Goal: Task Accomplishment & Management: Manage account settings

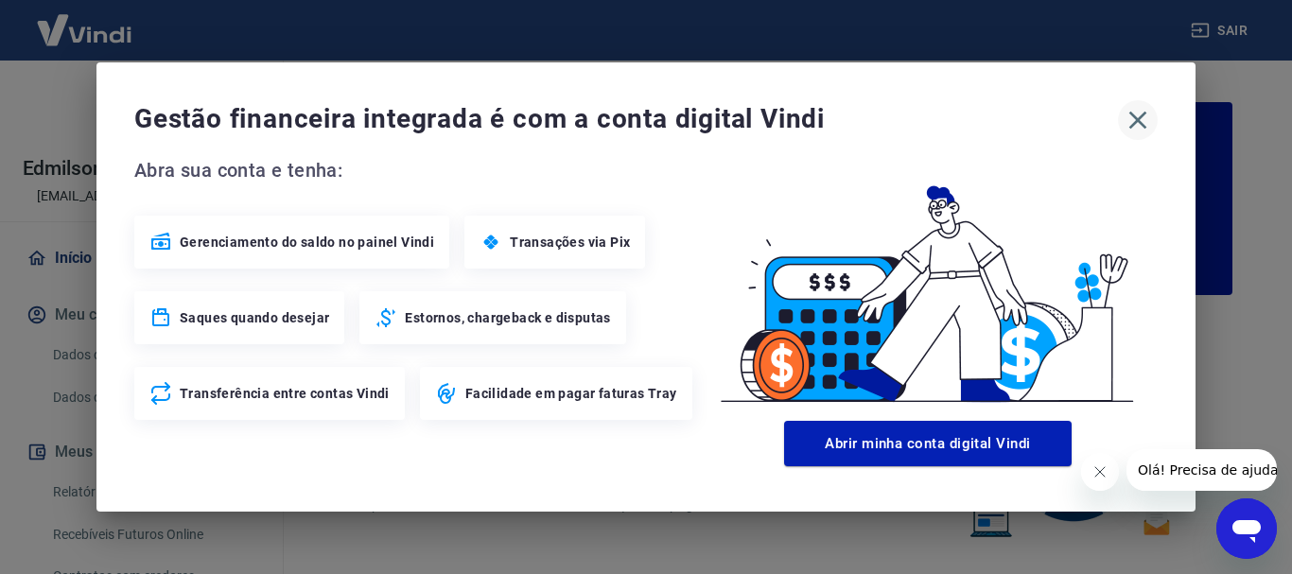
click at [1150, 119] on icon "button" at bounding box center [1137, 120] width 30 height 30
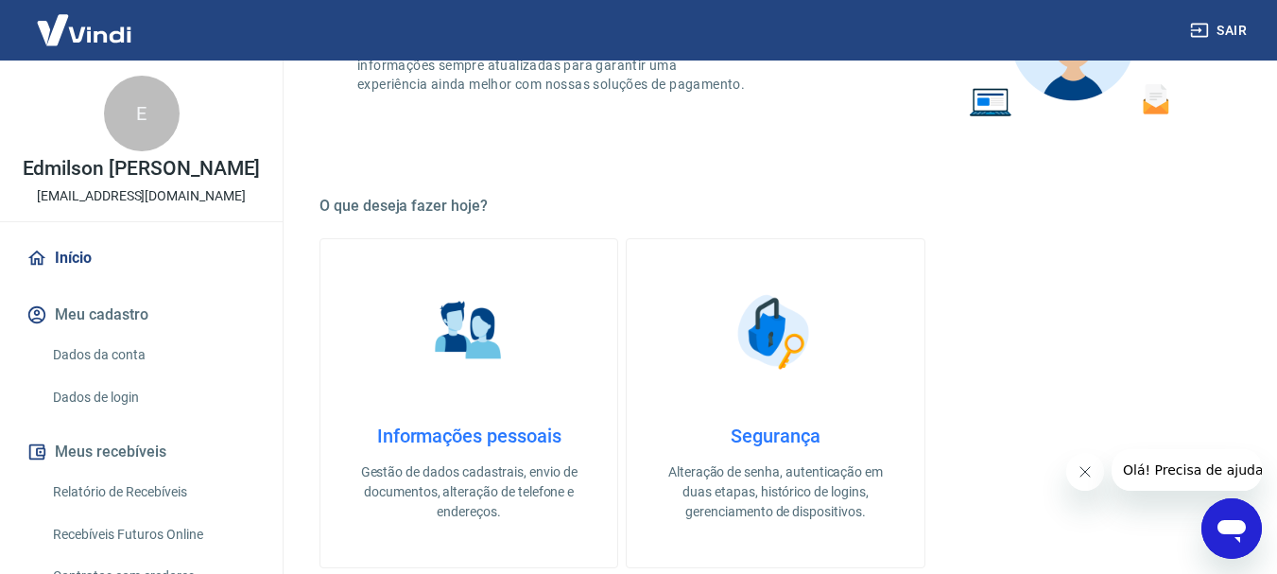
scroll to position [473, 0]
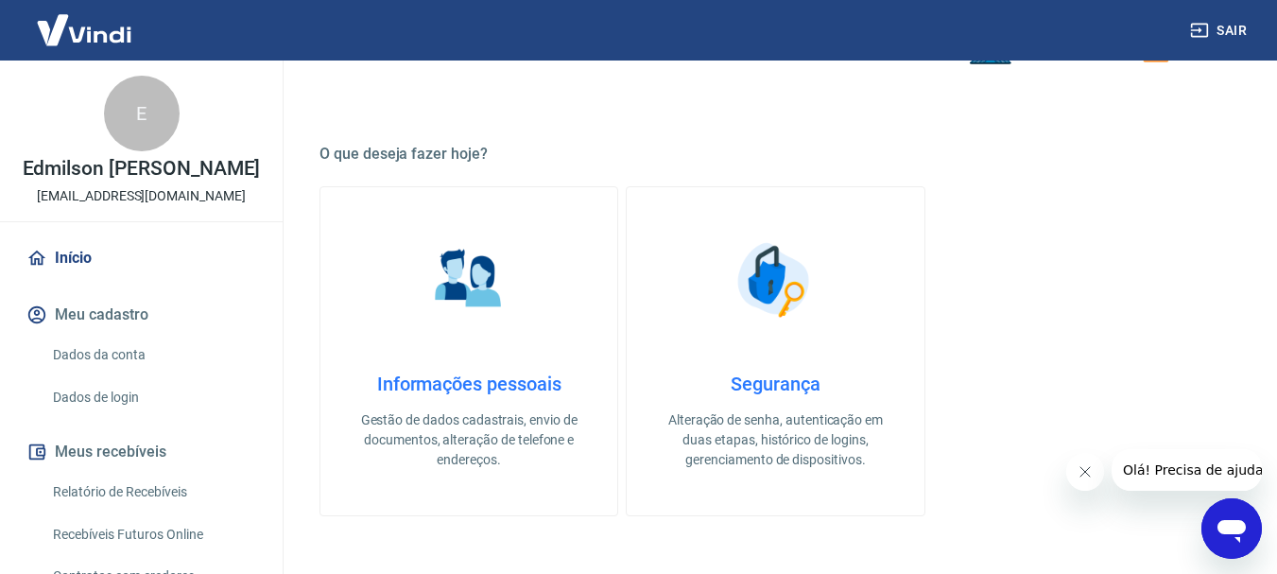
click at [149, 512] on link "Relatório de Recebíveis" at bounding box center [152, 492] width 215 height 39
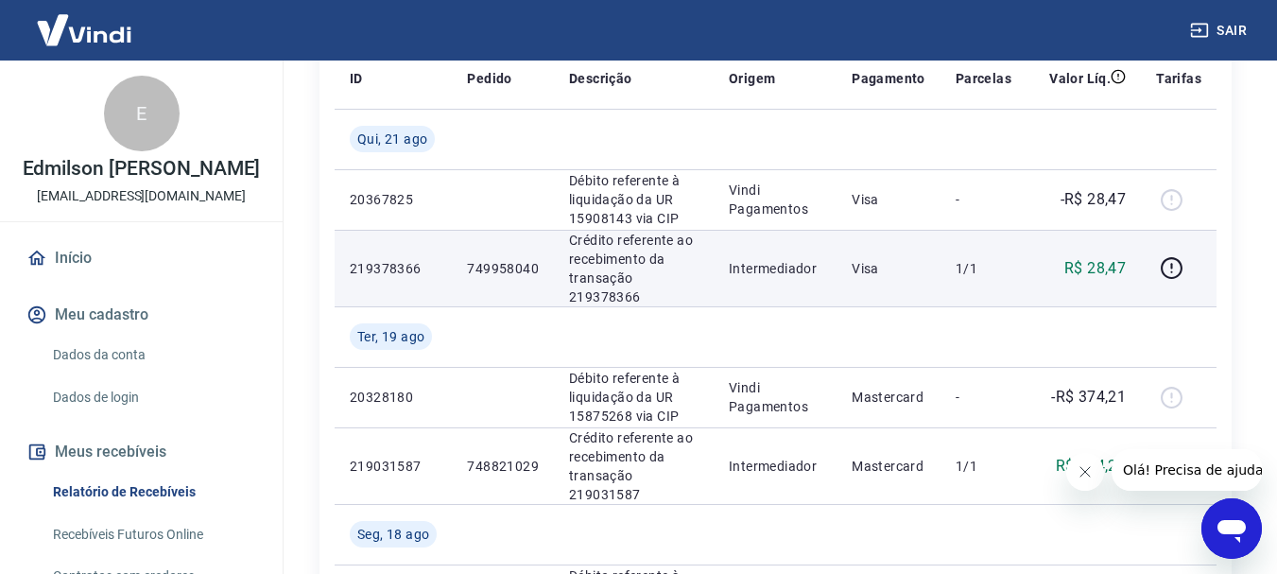
scroll to position [284, 0]
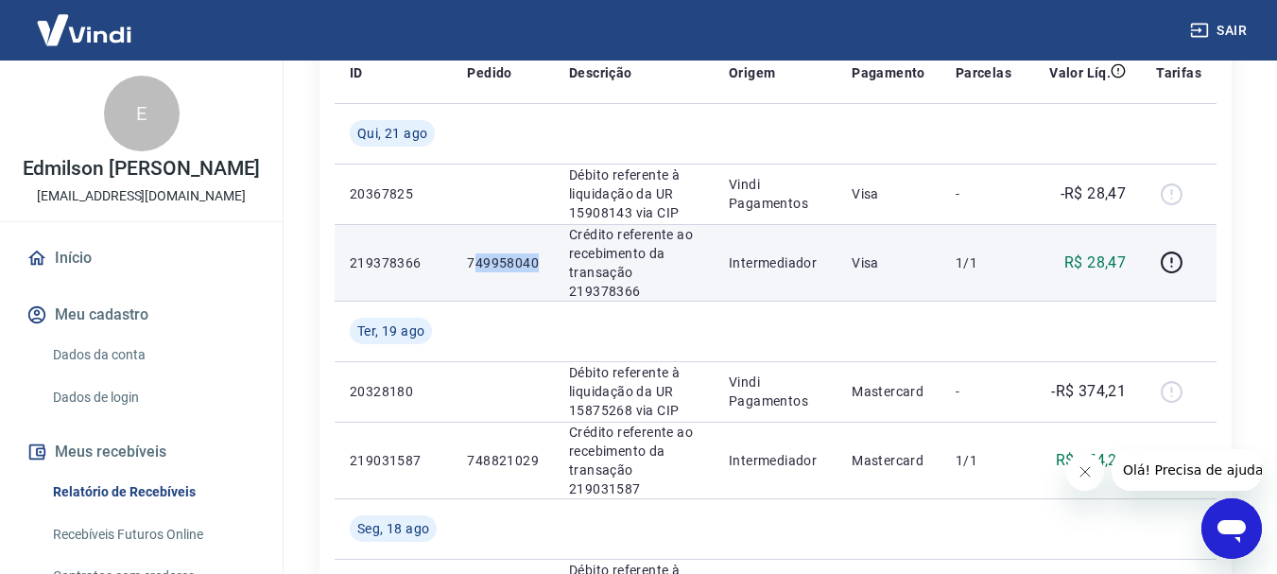
drag, startPoint x: 499, startPoint y: 267, endPoint x: 547, endPoint y: 265, distance: 47.3
click at [547, 265] on td "749958040" at bounding box center [503, 262] width 102 height 77
click at [476, 255] on p "749958040" at bounding box center [503, 262] width 72 height 19
click at [512, 286] on td "749958040" at bounding box center [503, 262] width 102 height 77
drag, startPoint x: 463, startPoint y: 259, endPoint x: 538, endPoint y: 267, distance: 75.1
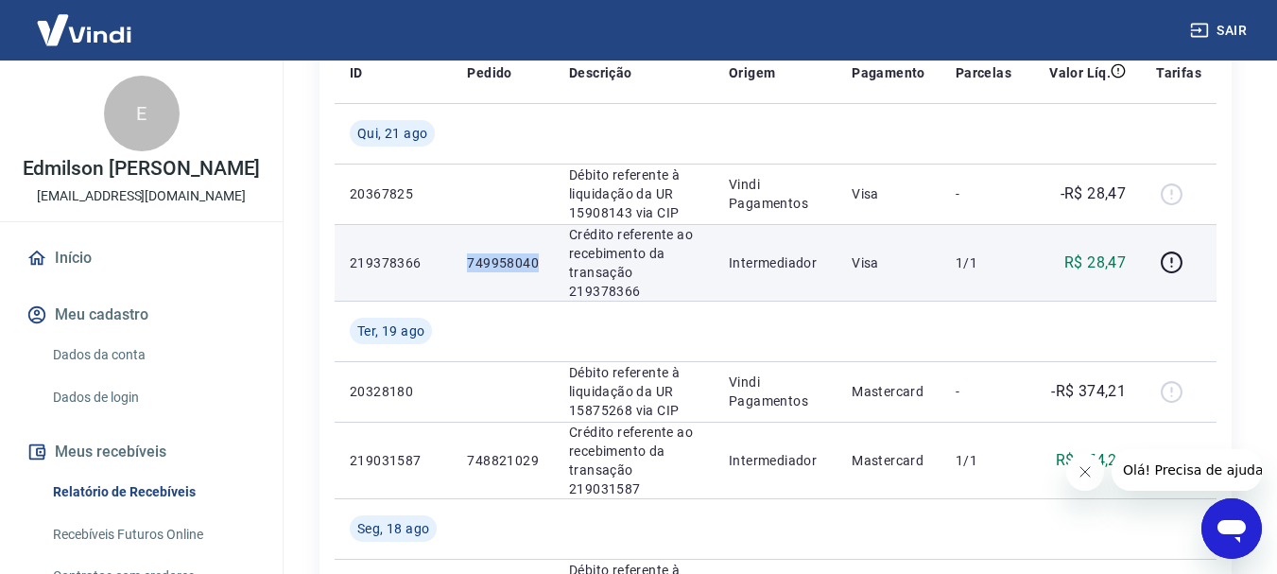
click at [538, 267] on td "749958040" at bounding box center [503, 262] width 102 height 77
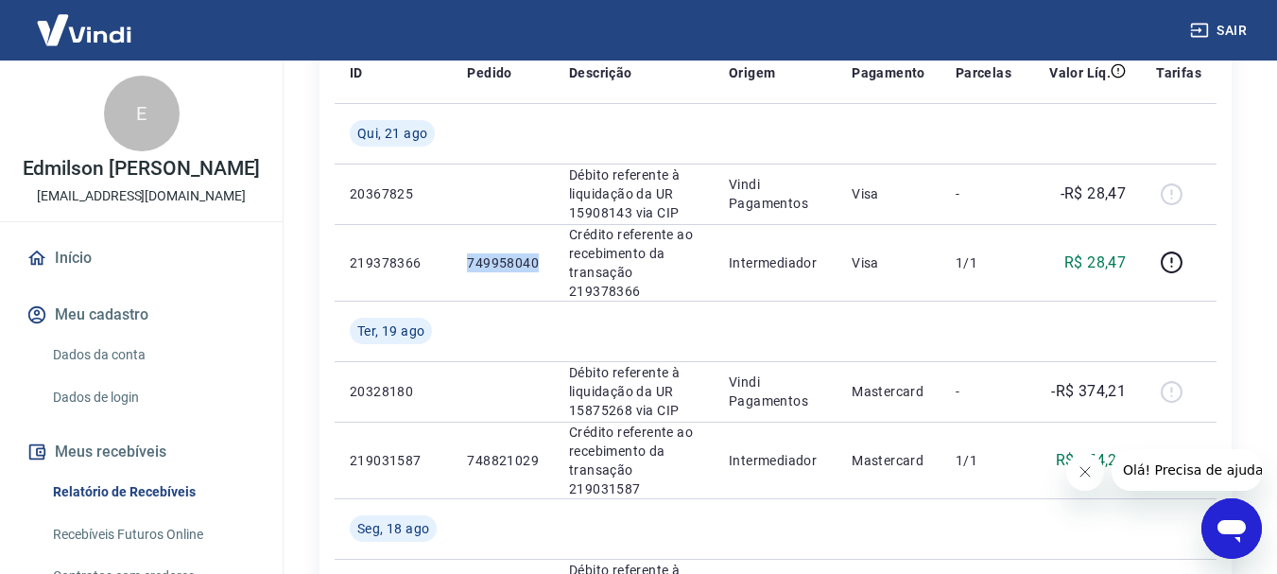
copy p "749958040"
click at [1228, 36] on button "Sair" at bounding box center [1221, 30] width 68 height 35
